Goal: Information Seeking & Learning: Learn about a topic

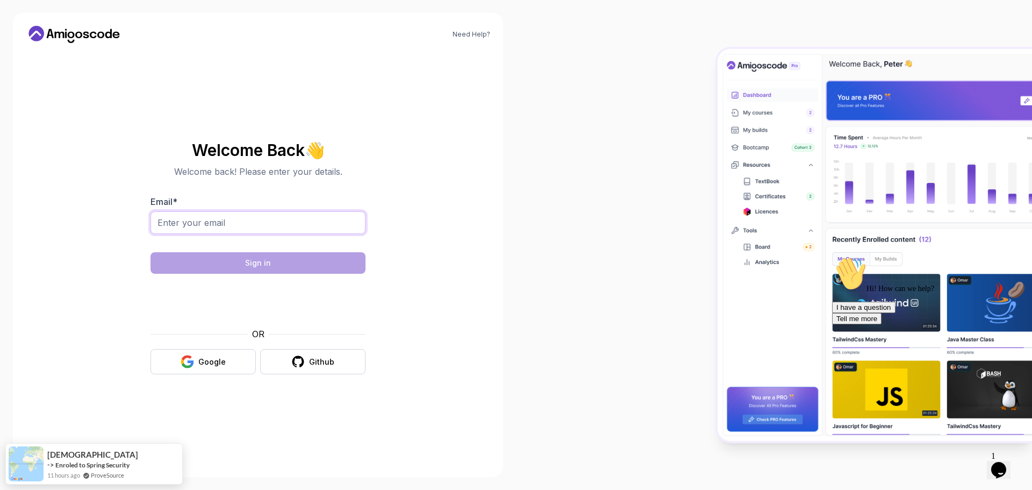
click at [257, 221] on input "Email *" at bounding box center [258, 222] width 215 height 23
click at [499, 185] on div "Need Help? Welcome Back 👋 Welcome back! Please enter your details. Email * Sign…" at bounding box center [258, 245] width 490 height 464
click at [286, 225] on input "Email *" at bounding box center [258, 222] width 215 height 23
type input "cnavarro1112@gmail.com"
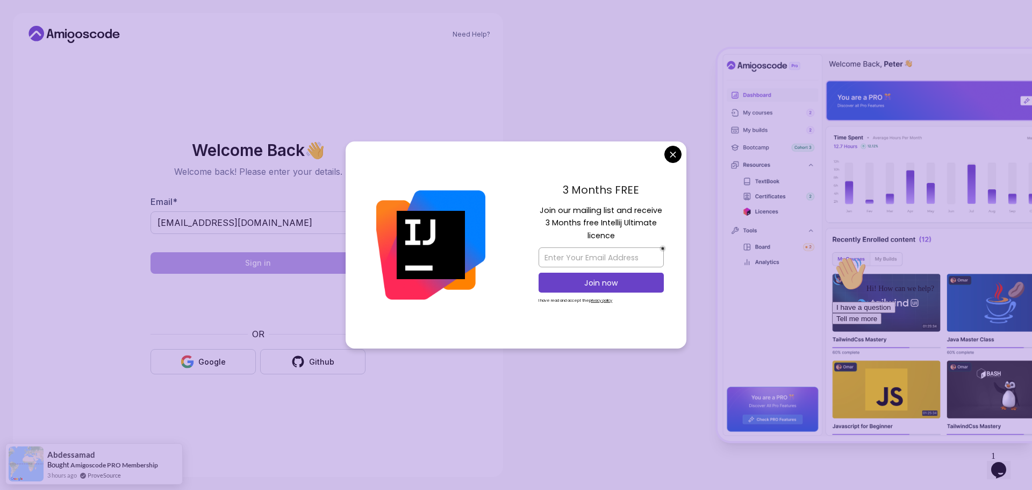
click at [682, 154] on div "3 Months FREE Join our mailing list and receive 3 Months free Intellij Ultimate…" at bounding box center [601, 245] width 170 height 208
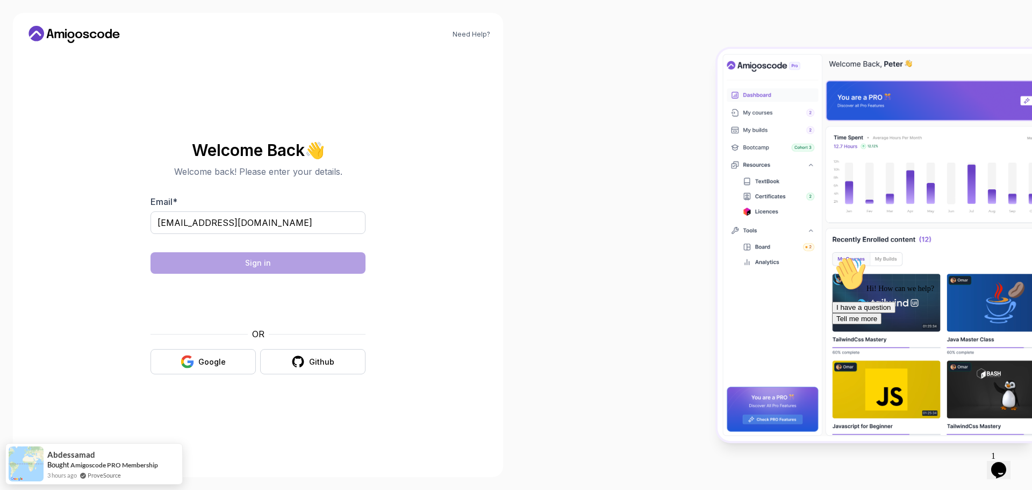
click at [674, 153] on body "Need Help? Welcome Back 👋 Welcome back! Please enter your details. Email * cnav…" at bounding box center [516, 245] width 1032 height 490
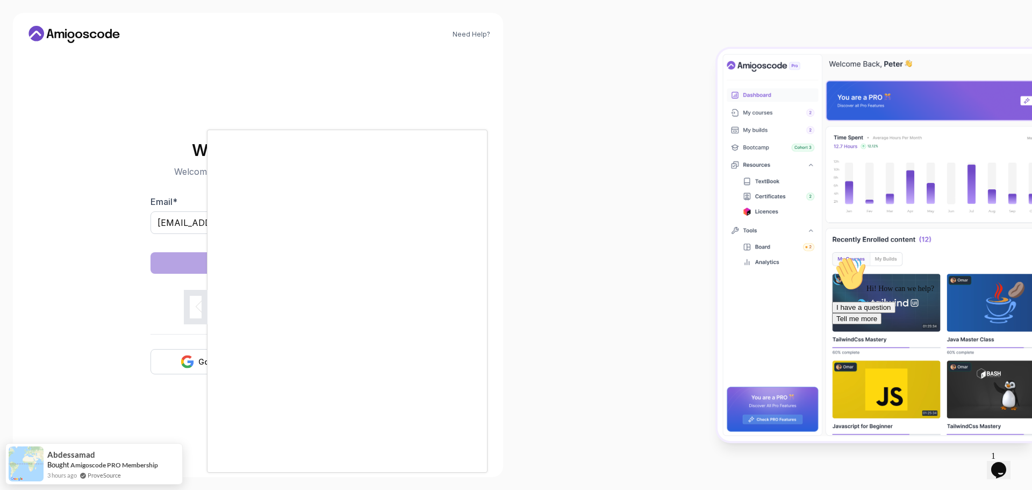
click at [628, 190] on div at bounding box center [516, 245] width 1032 height 490
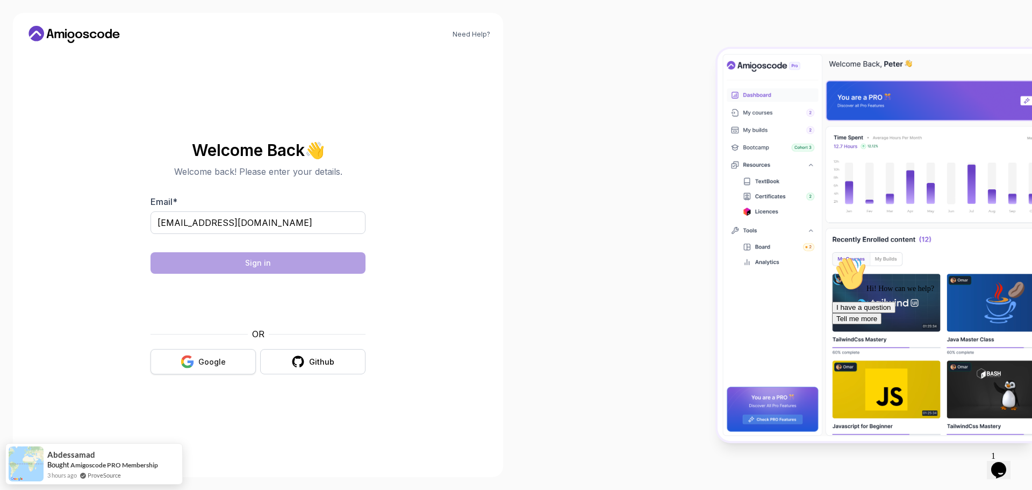
click at [220, 357] on div "Google" at bounding box center [211, 361] width 27 height 11
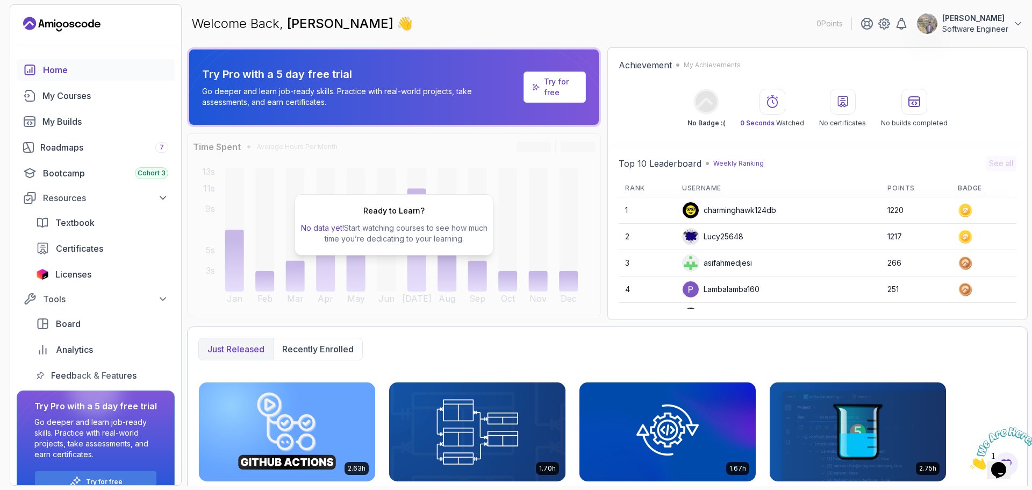
click at [976, 32] on p "Software Engineer" at bounding box center [975, 29] width 66 height 11
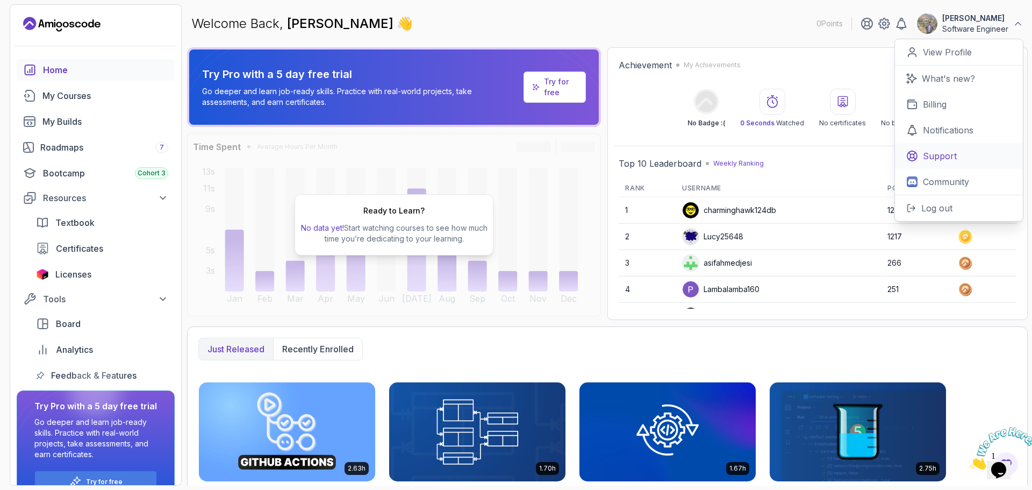
click at [948, 146] on link "Support" at bounding box center [959, 156] width 128 height 26
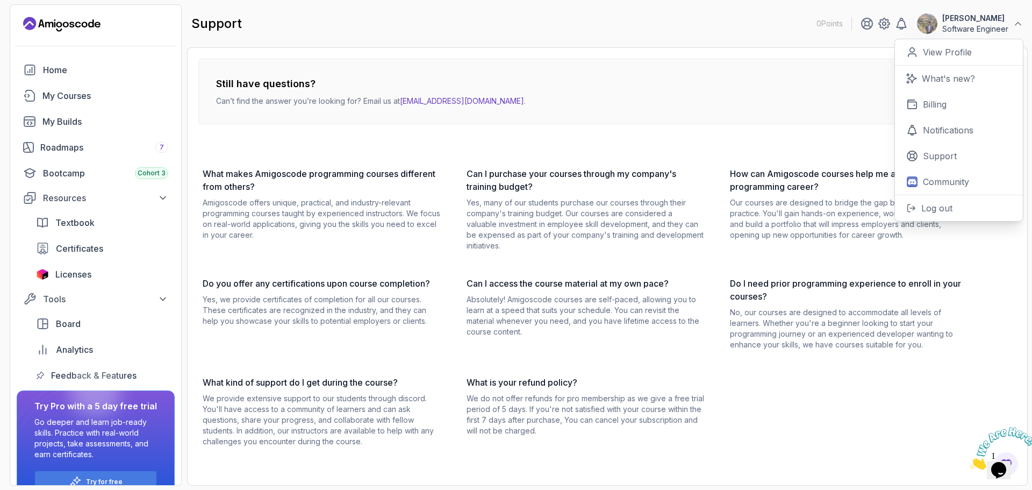
click at [444, 211] on div "What makes Amigoscode programming courses different from others? Amigoscode off…" at bounding box center [585, 307] width 774 height 280
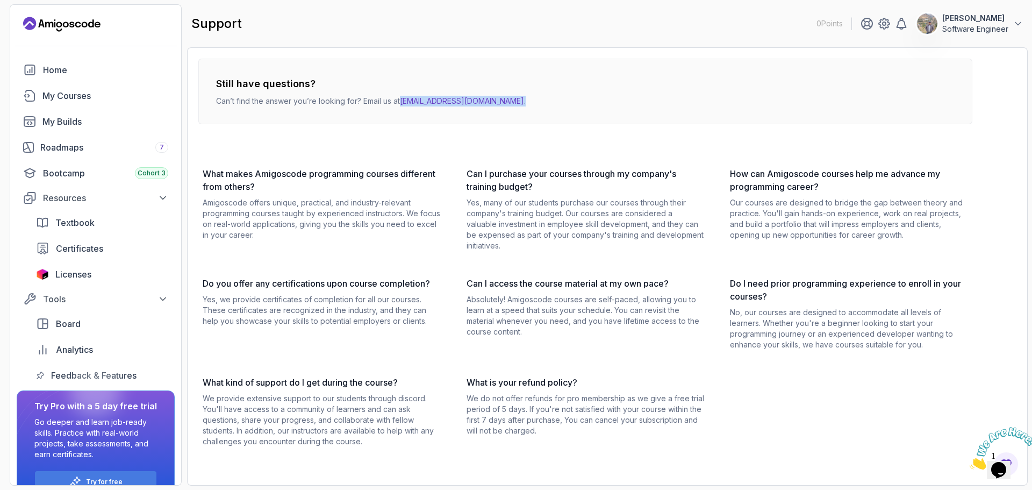
drag, startPoint x: 501, startPoint y: 102, endPoint x: 403, endPoint y: 105, distance: 97.4
click at [403, 105] on div "Still have questions? Can’t find the answer you’re looking for? Email us at [EM…" at bounding box center [585, 92] width 774 height 66
click at [408, 118] on div "Still have questions? Can’t find the answer you’re looking for? Email us at [EM…" at bounding box center [585, 92] width 774 height 66
copy p "[EMAIL_ADDRESS][DOMAIN_NAME] ."
click at [525, 110] on div "Still have questions? Can’t find the answer you’re looking for? Email us at [EM…" at bounding box center [585, 92] width 774 height 66
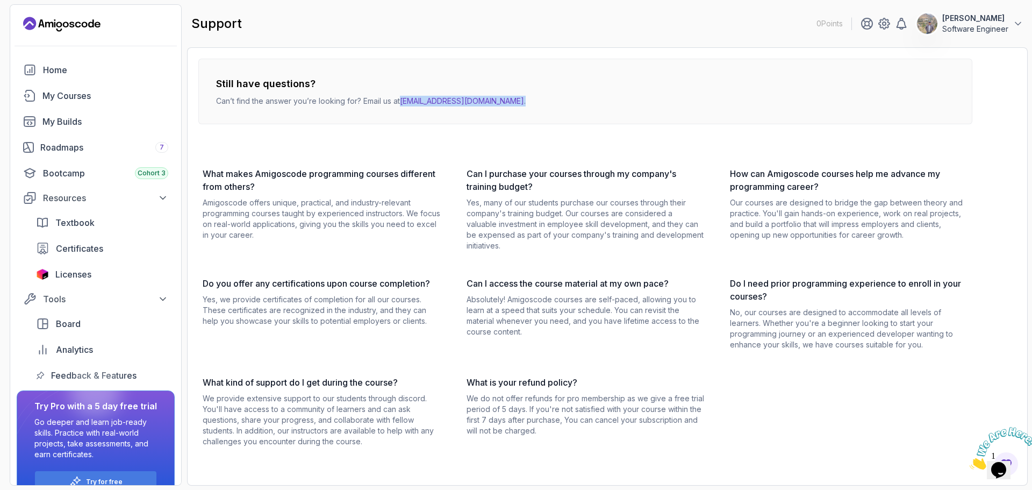
click at [503, 101] on div "Still have questions? Can’t find the answer you’re looking for? Email us at [EM…" at bounding box center [585, 92] width 774 height 66
drag, startPoint x: 496, startPoint y: 101, endPoint x: 403, endPoint y: 103, distance: 93.0
click at [403, 103] on div "Still have questions? Can’t find the answer you’re looking for? Email us at [EM…" at bounding box center [585, 92] width 774 height 66
copy p "[EMAIL_ADDRESS][DOMAIN_NAME] ."
click at [90, 97] on div "My Courses" at bounding box center [105, 95] width 126 height 13
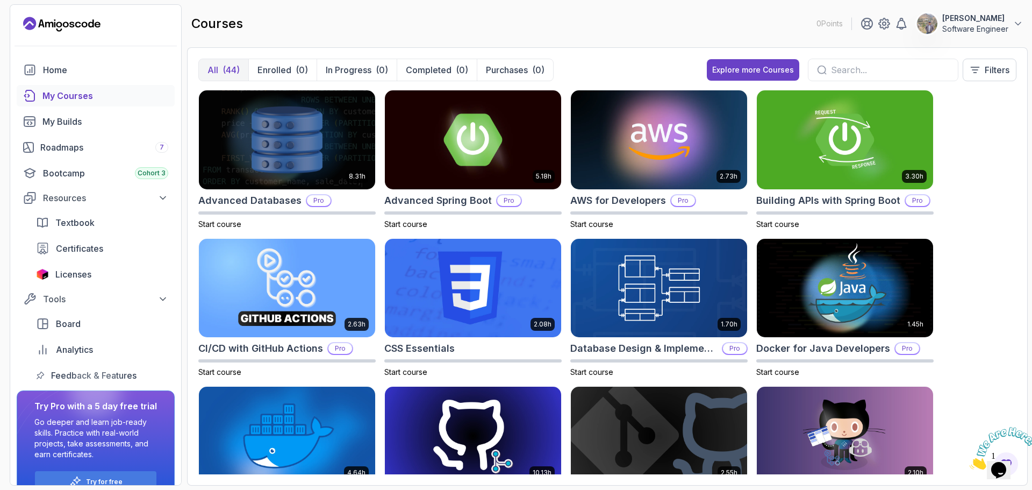
click at [831, 65] on input "text" at bounding box center [890, 69] width 118 height 13
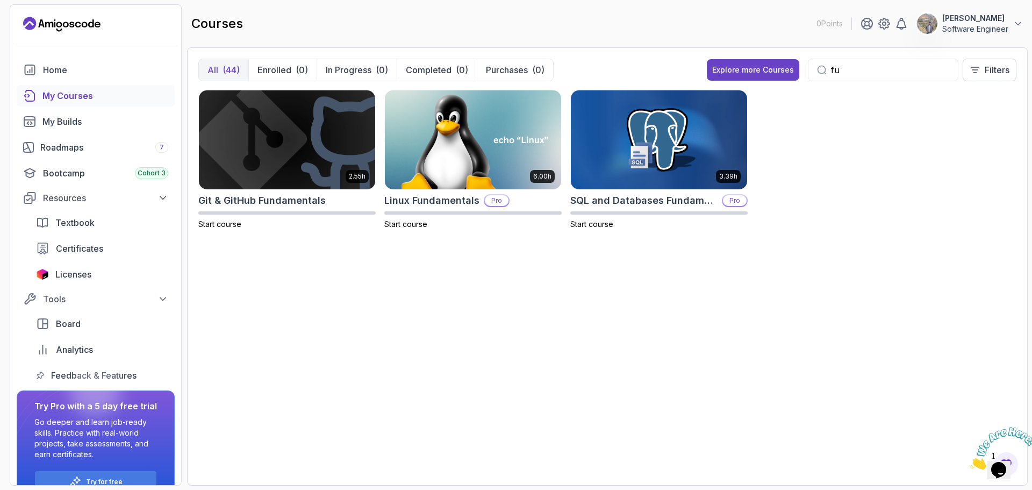
type input "f"
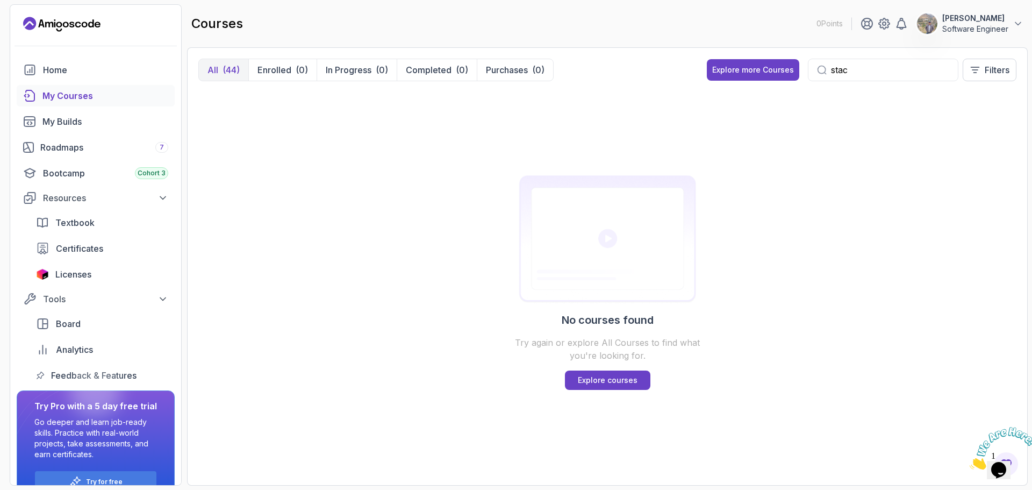
type input "stack"
type input "angular"
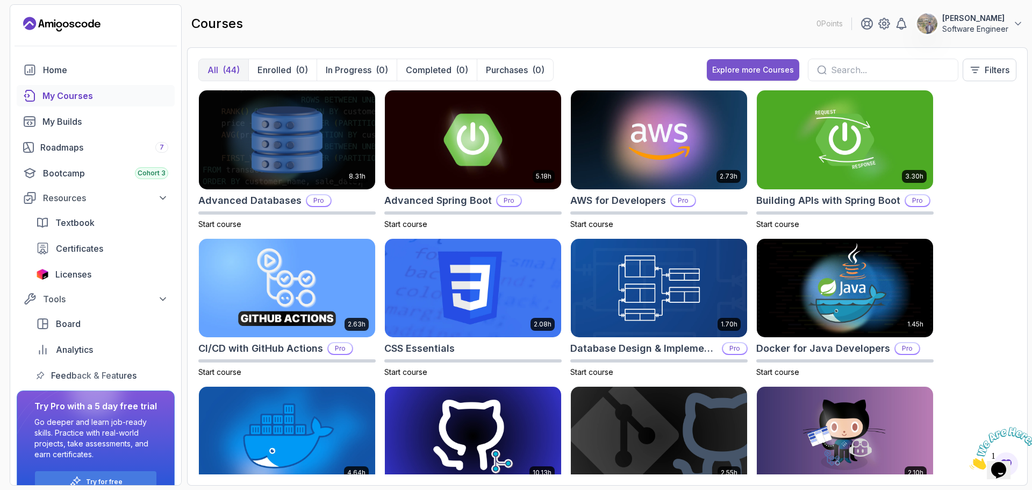
click at [760, 68] on div "Explore more Courses" at bounding box center [753, 70] width 82 height 11
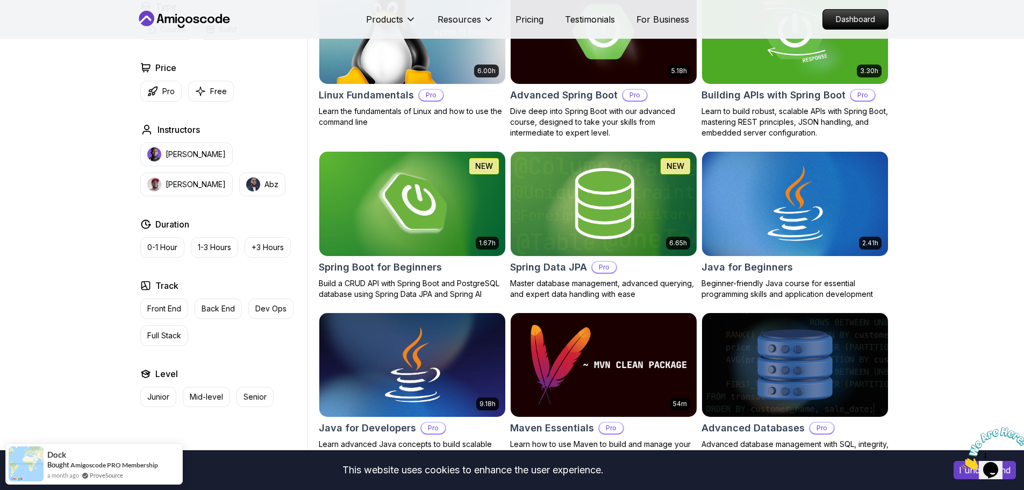
scroll to position [448, 0]
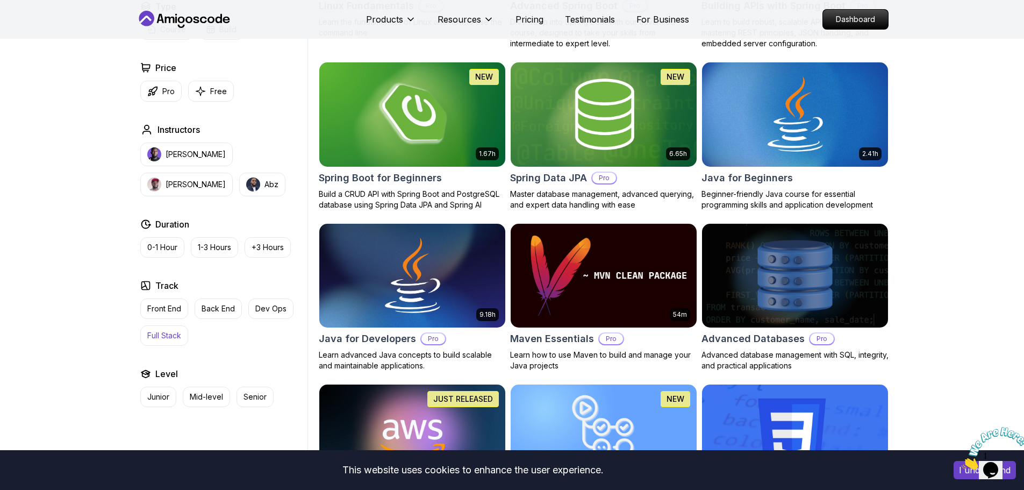
click at [159, 338] on p "Full Stack" at bounding box center [164, 335] width 34 height 11
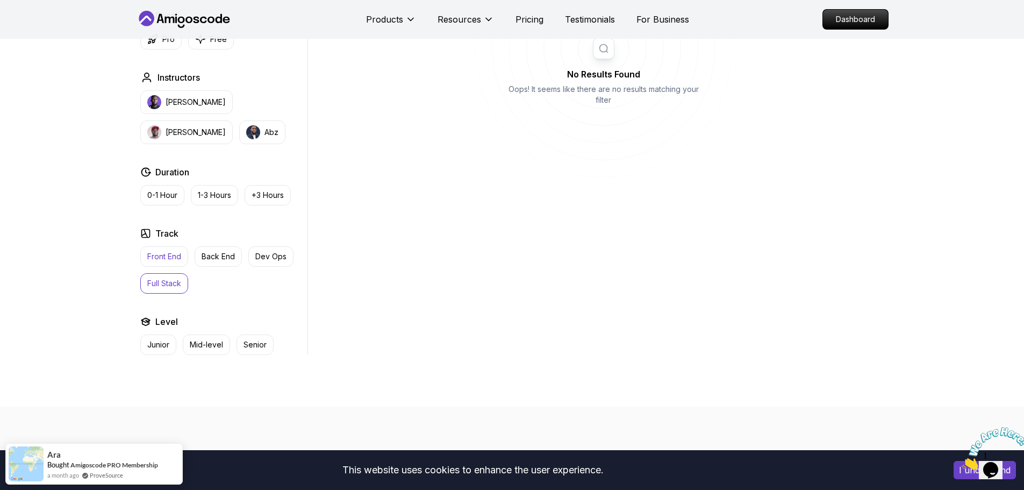
click at [175, 257] on p "Front End" at bounding box center [164, 256] width 34 height 11
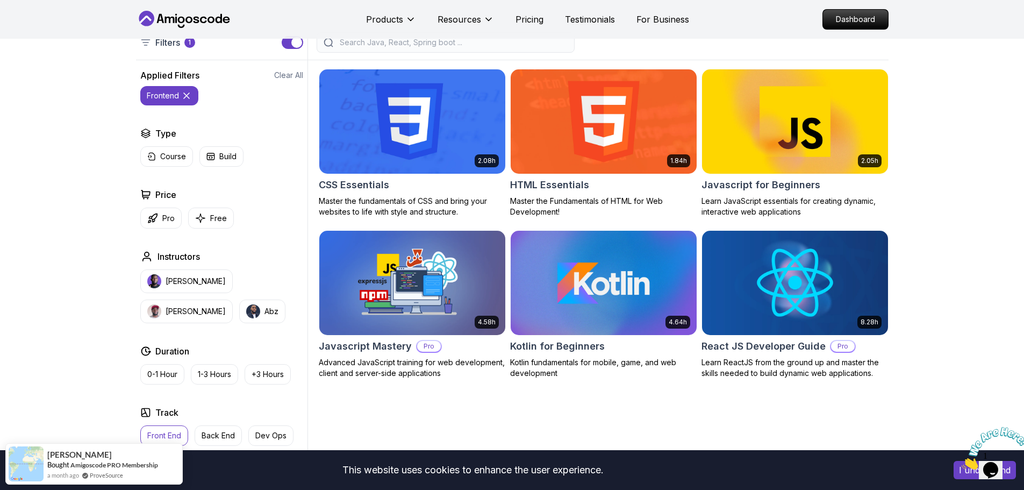
scroll to position [179, 0]
